Goal: Task Accomplishment & Management: Complete application form

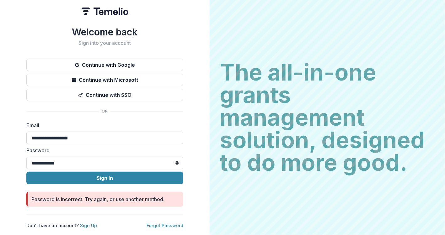
drag, startPoint x: 117, startPoint y: 135, endPoint x: 116, endPoint y: 139, distance: 4.8
click at [117, 135] on input "**********" at bounding box center [104, 138] width 157 height 13
click at [166, 224] on link "Forgot Password" at bounding box center [164, 225] width 37 height 5
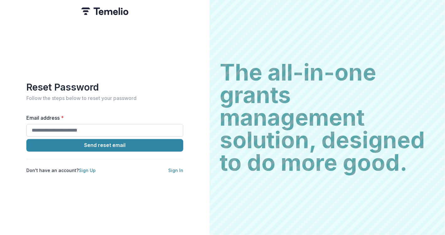
click at [110, 126] on input "Email address *" at bounding box center [104, 130] width 157 height 13
type input "**********"
click at [26, 139] on button "Send reset email" at bounding box center [104, 145] width 157 height 13
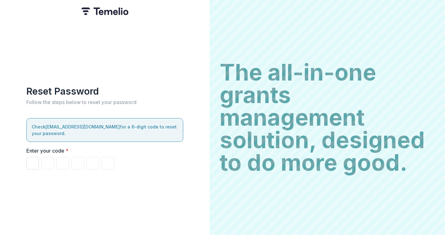
click at [38, 161] on input "Please enter your pin code" at bounding box center [32, 163] width 13 height 13
click at [33, 160] on input "Please enter your pin code" at bounding box center [32, 163] width 13 height 13
type input "*"
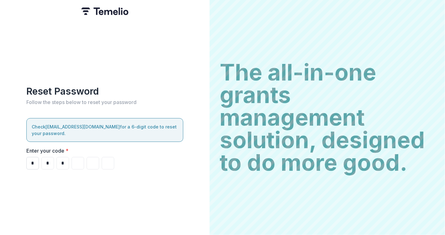
type input "*"
click at [81, 157] on input "*" at bounding box center [77, 163] width 13 height 13
click at [66, 160] on input "*" at bounding box center [62, 163] width 13 height 13
click at [49, 158] on input "*" at bounding box center [47, 163] width 13 height 13
click at [35, 158] on input "*" at bounding box center [32, 163] width 13 height 13
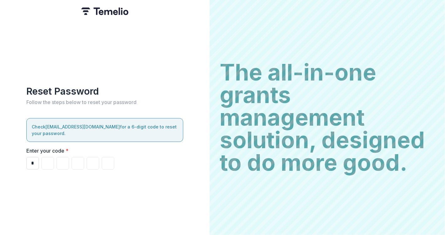
type input "*"
click at [51, 158] on input "*" at bounding box center [47, 163] width 13 height 13
click at [36, 160] on input "*" at bounding box center [32, 163] width 13 height 13
type input "*"
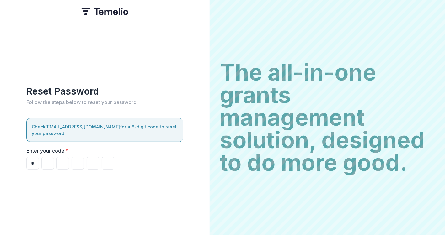
type input "*"
click at [31, 157] on input "*" at bounding box center [32, 163] width 13 height 13
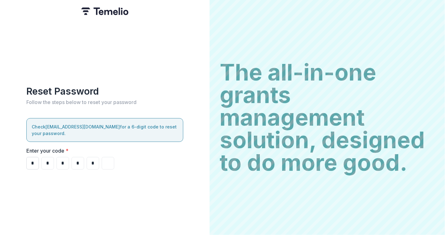
type input "*"
click at [62, 157] on input "*" at bounding box center [62, 163] width 13 height 13
type input "*"
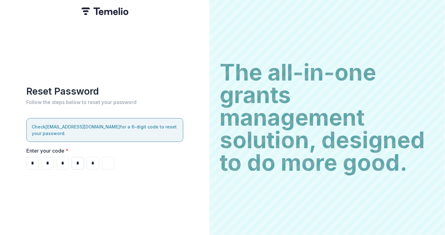
type input "*"
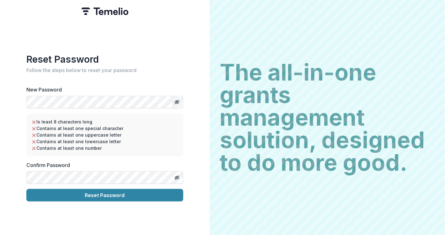
click at [176, 100] on icon "Toggle password visibility" at bounding box center [176, 102] width 5 height 5
click at [177, 177] on icon "Toggle password visibility" at bounding box center [176, 177] width 5 height 5
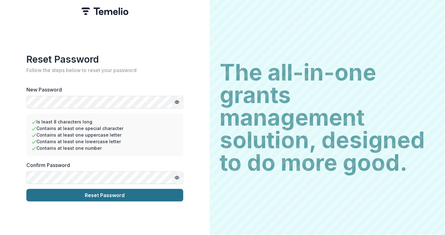
click at [162, 195] on button "Reset Password" at bounding box center [104, 195] width 157 height 13
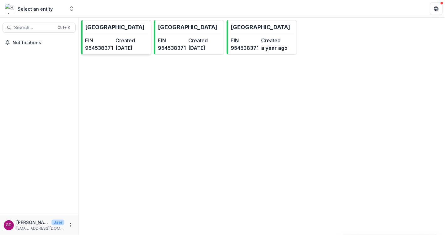
click at [125, 52] on dd "[DATE]" at bounding box center [129, 48] width 28 height 8
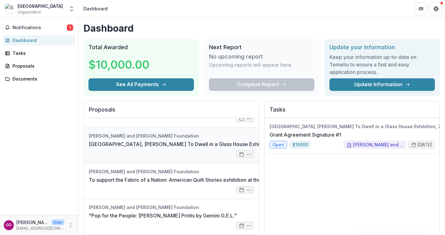
scroll to position [58, 0]
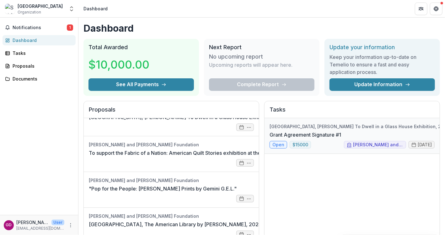
click at [281, 139] on link "Grant Agreement Signature #1" at bounding box center [304, 135] width 71 height 8
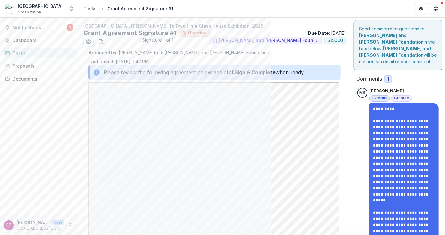
scroll to position [144, 0]
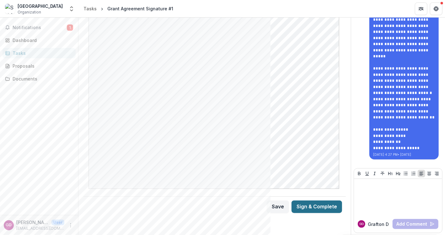
click at [304, 207] on button "Sign & Complete" at bounding box center [316, 207] width 50 height 13
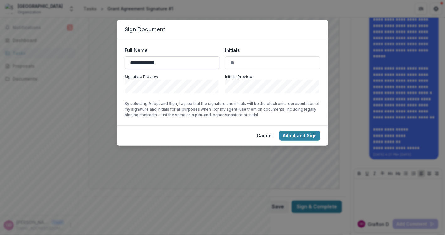
type input "**********"
type input "*"
type input "**"
click at [295, 138] on button "Adopt and Sign" at bounding box center [299, 136] width 41 height 10
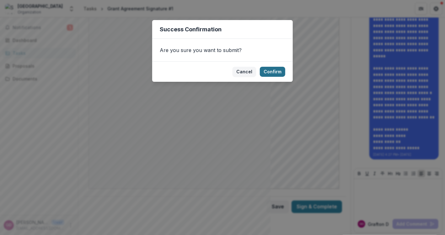
click at [273, 73] on button "Confirm" at bounding box center [272, 72] width 25 height 10
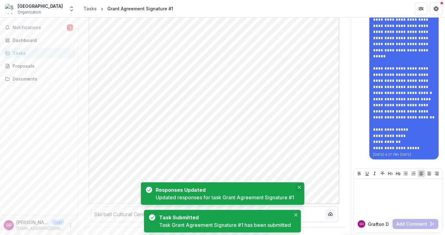
click at [298, 189] on icon "Close" at bounding box center [299, 187] width 3 height 3
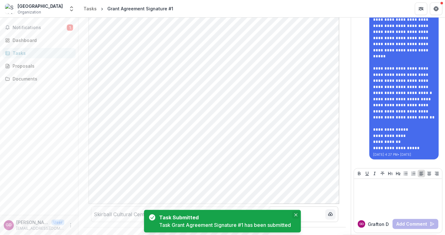
click at [297, 214] on icon "Close" at bounding box center [295, 215] width 3 height 3
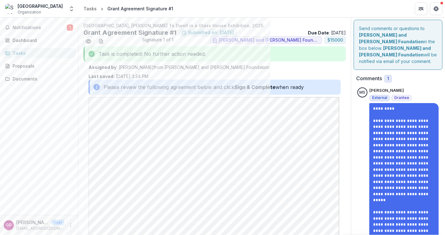
scroll to position [0, 0]
click at [40, 27] on span "Notifications" at bounding box center [40, 27] width 54 height 5
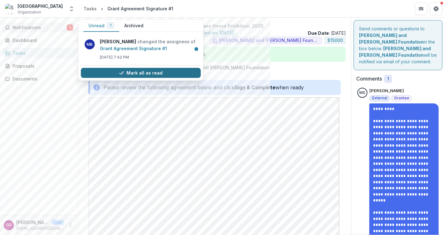
click at [143, 73] on button "Mark all as read" at bounding box center [141, 73] width 120 height 10
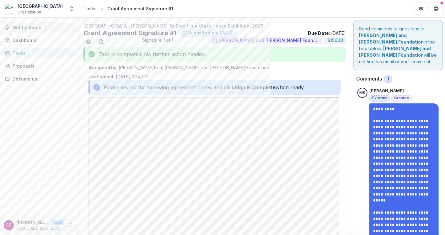
click at [38, 177] on div "Notifications Unread 0 Archived You don't have any unread notifications We'll n…" at bounding box center [39, 117] width 78 height 198
